Goal: Task Accomplishment & Management: Use online tool/utility

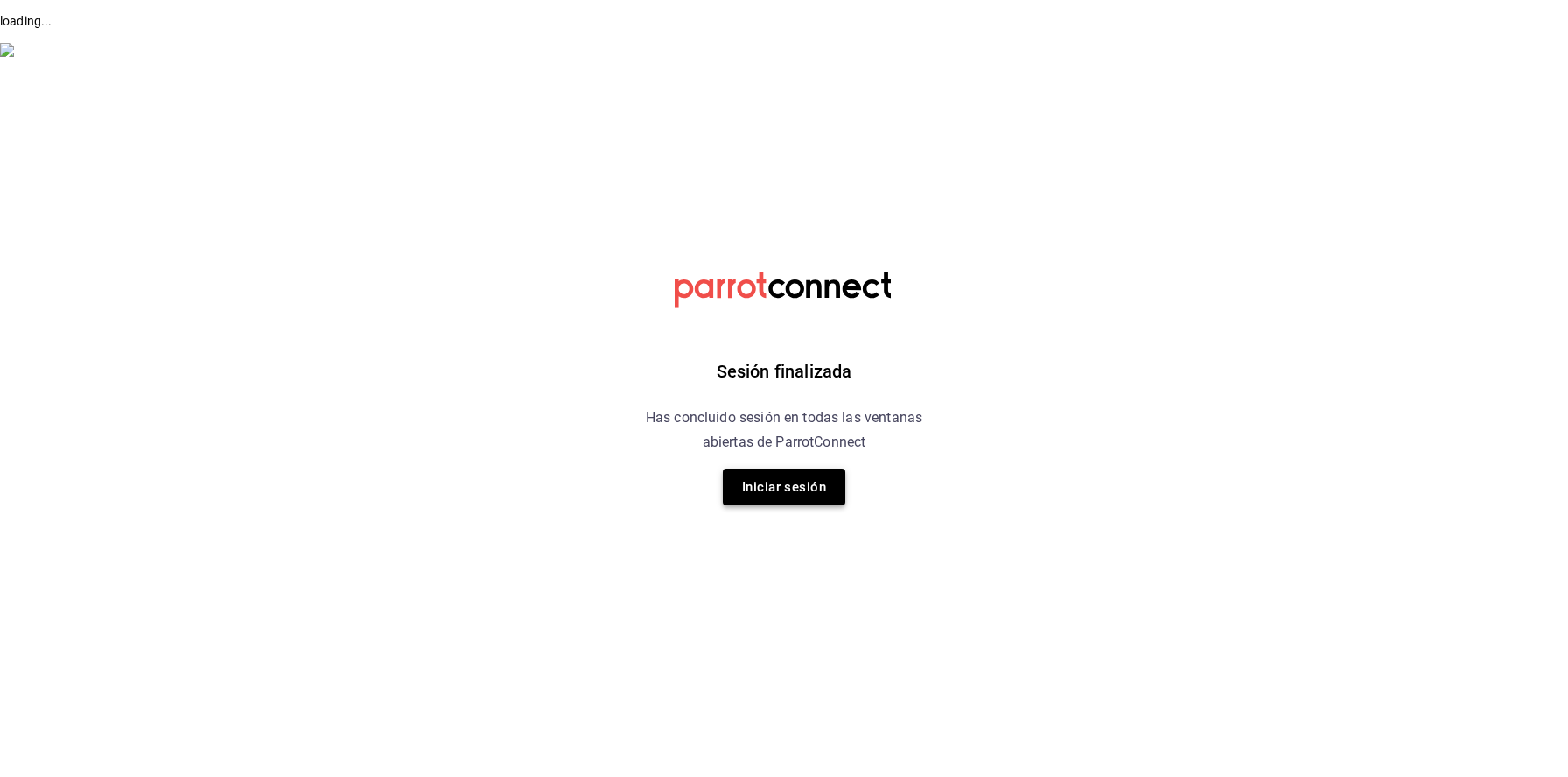
click at [814, 497] on button "Iniciar sesión" at bounding box center [784, 487] width 123 height 37
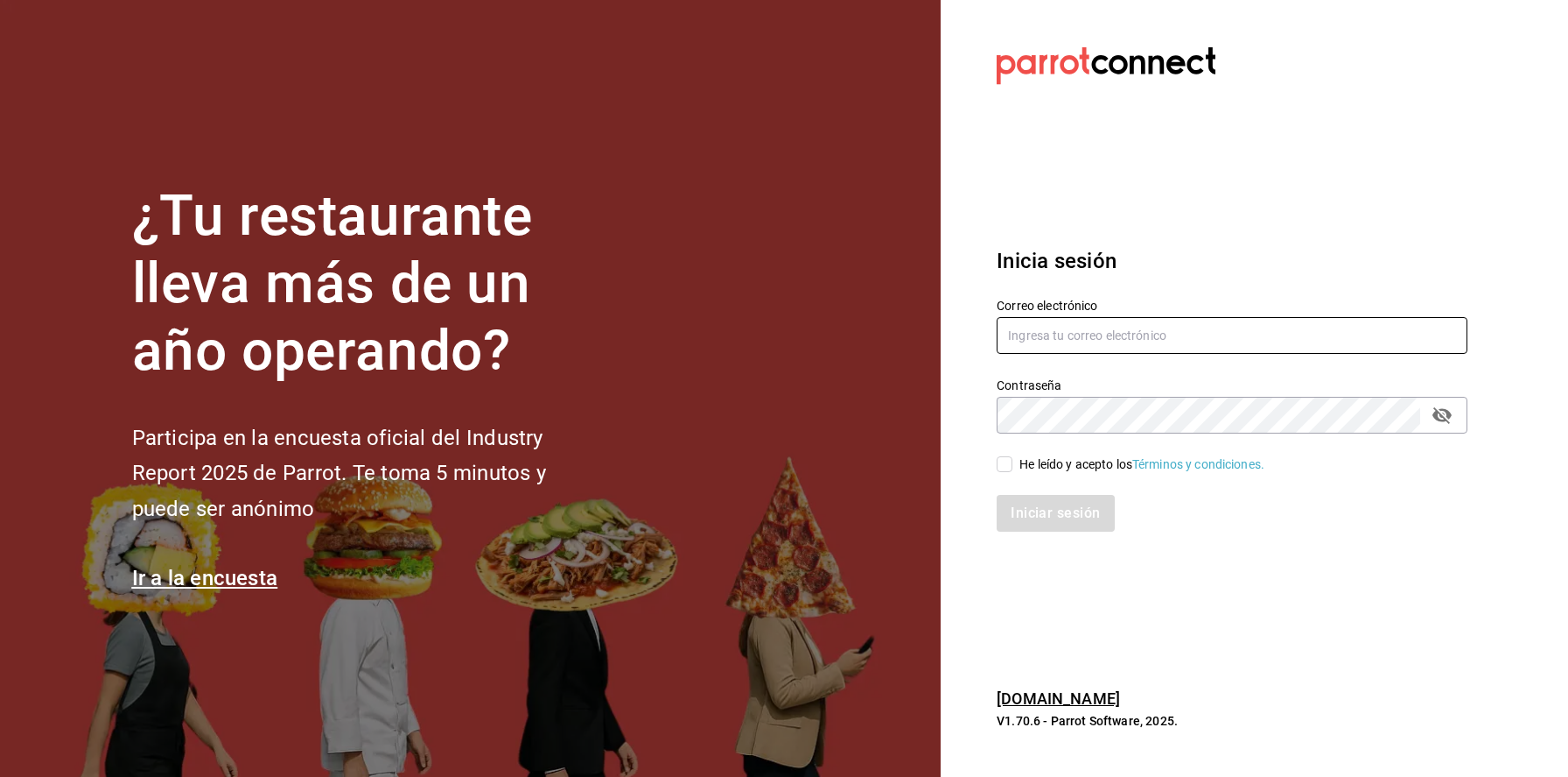
type input "[PERSON_NAME][EMAIL_ADDRESS][PERSON_NAME][DOMAIN_NAME]"
click at [1042, 458] on div "He leído y acepto los Términos y condiciones." at bounding box center [1142, 465] width 245 height 18
click at [1012, 458] on input "He leído y acepto los Términos y condiciones." at bounding box center [1004, 464] width 16 height 16
checkbox input "true"
click at [1041, 524] on button "Iniciar sesión" at bounding box center [1056, 513] width 119 height 37
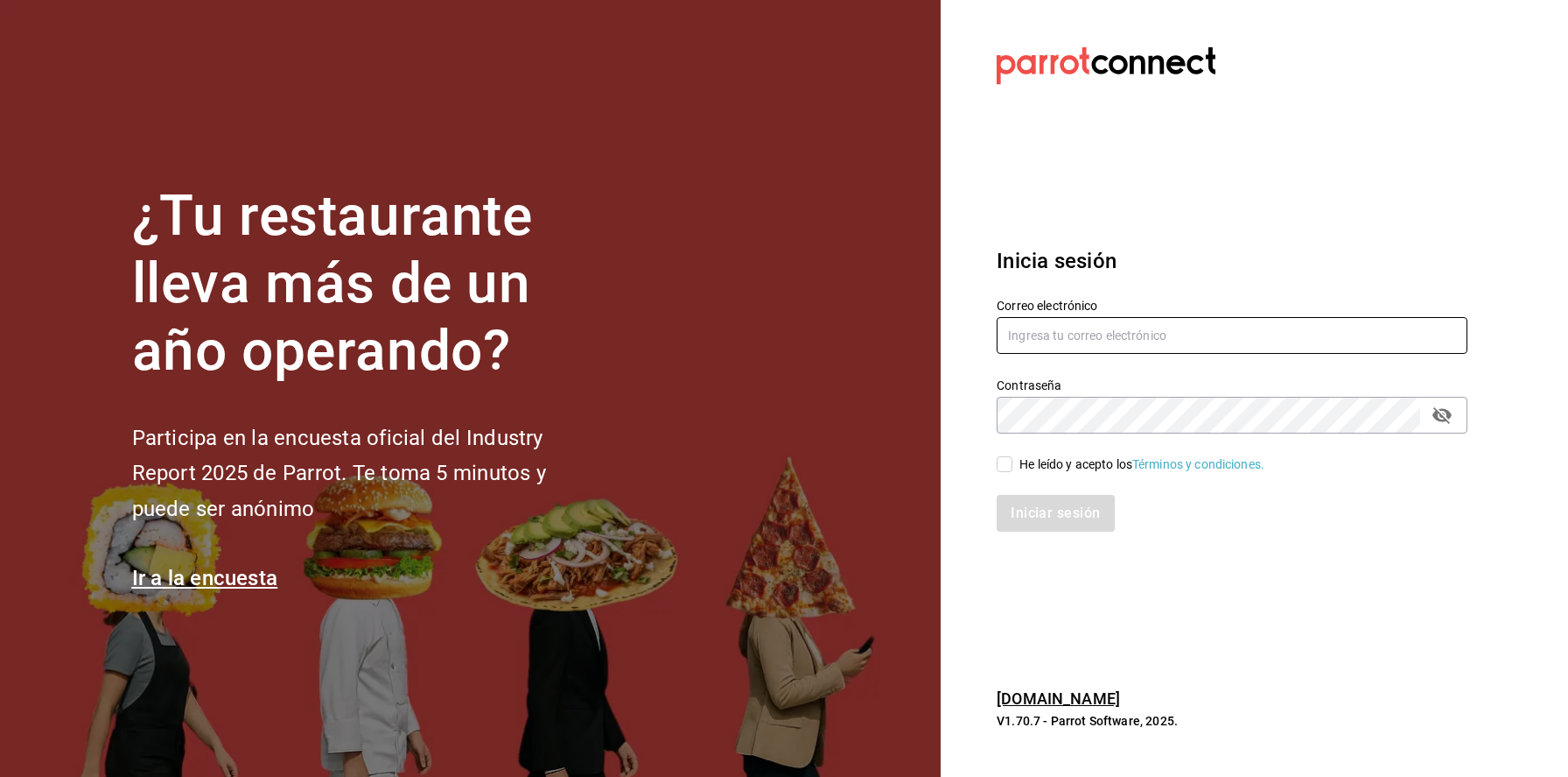
type input "cesar.vazquez@grupocosteno.com"
click at [1017, 464] on span "He leído y acepto los Términos y condiciones." at bounding box center [1139, 465] width 252 height 18
click at [1012, 464] on input "He leído y acepto los Términos y condiciones." at bounding box center [1004, 464] width 16 height 16
checkbox input "true"
click at [1023, 501] on button "Iniciar sesión" at bounding box center [1056, 513] width 119 height 37
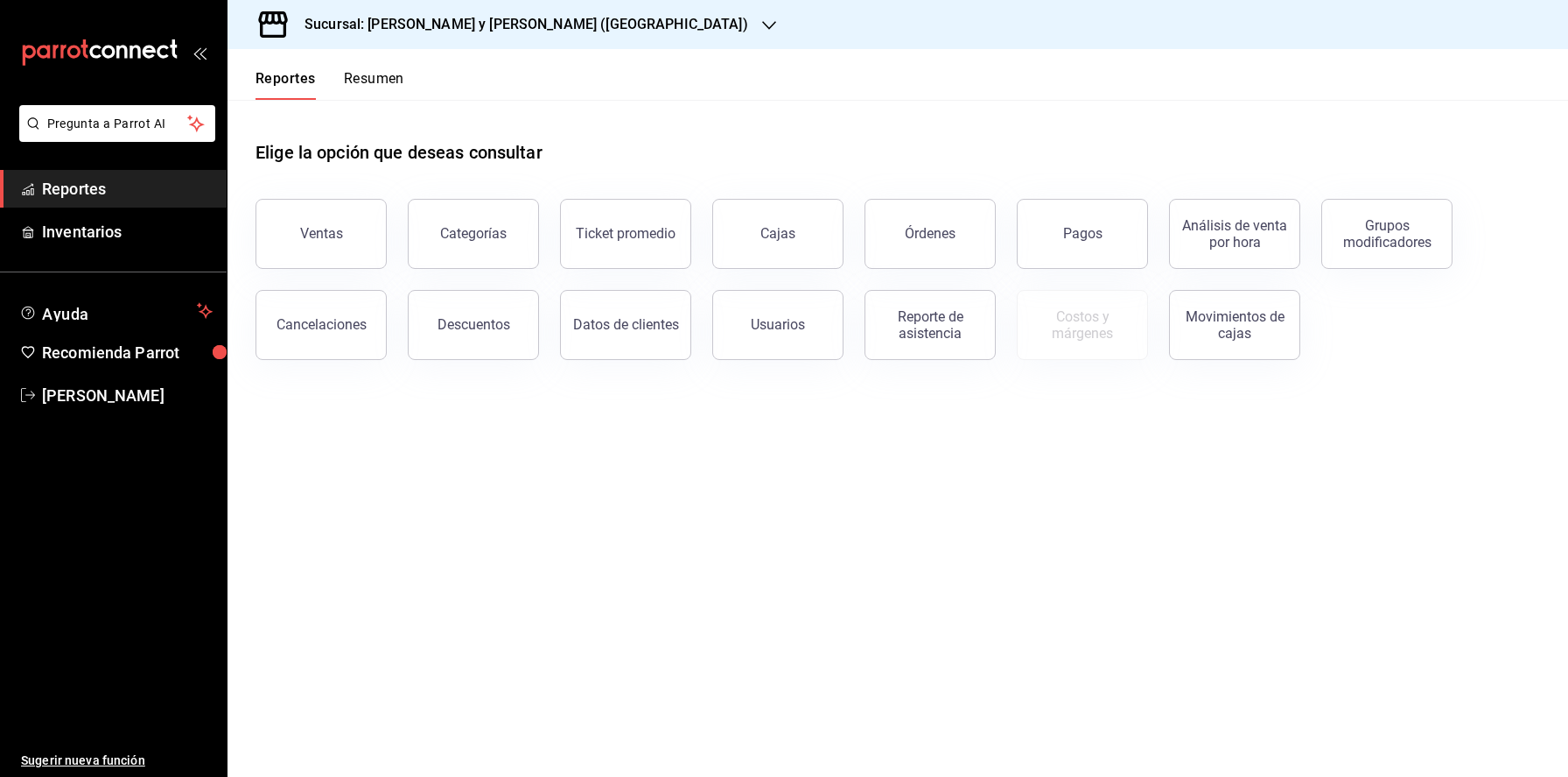
click at [561, 26] on div "Sucursal: [PERSON_NAME] y [PERSON_NAME] ([GEOGRAPHIC_DATA])" at bounding box center [512, 24] width 542 height 49
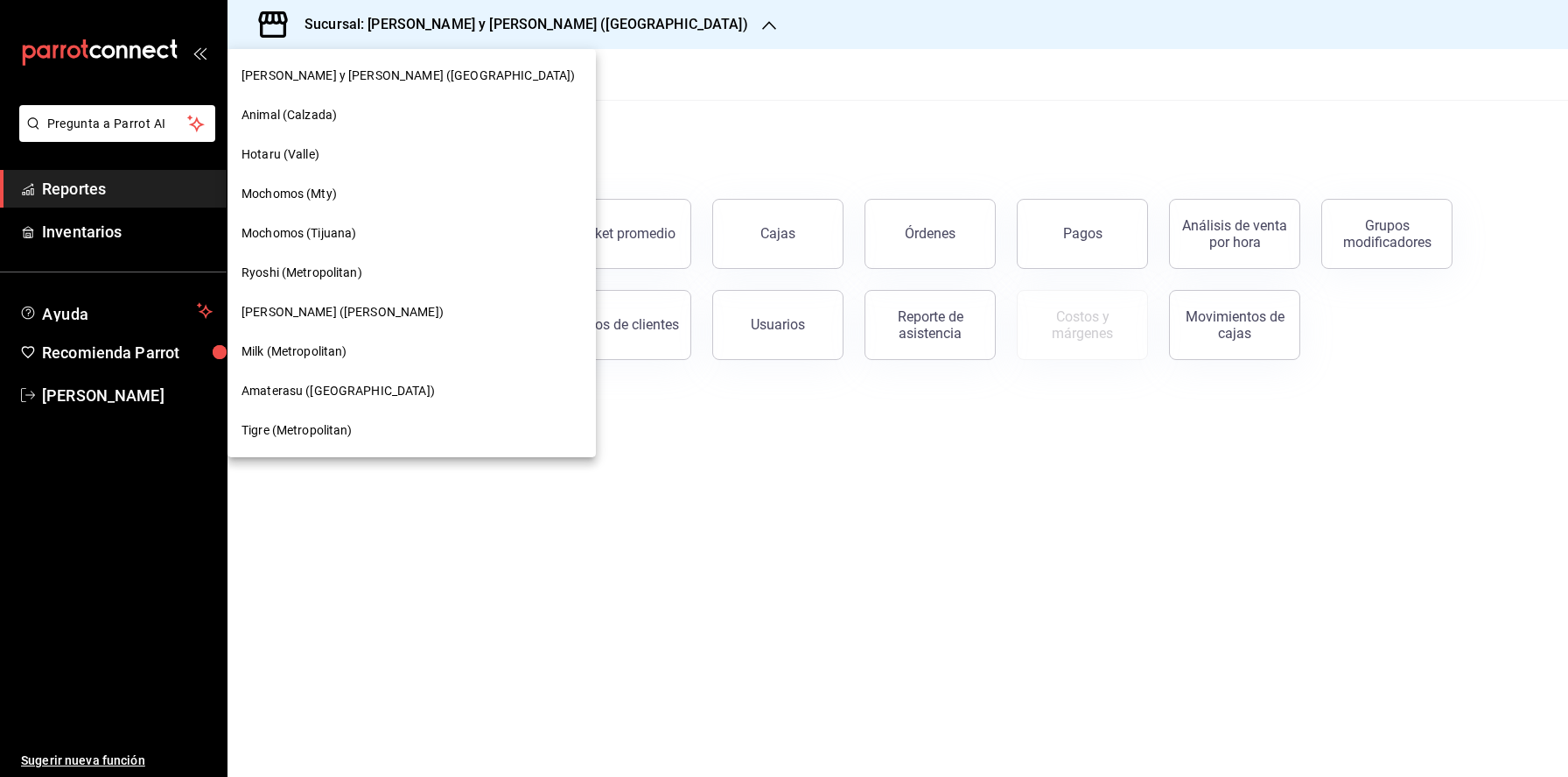
click at [561, 26] on div at bounding box center [784, 388] width 1568 height 777
